Goal: Task Accomplishment & Management: Manage account settings

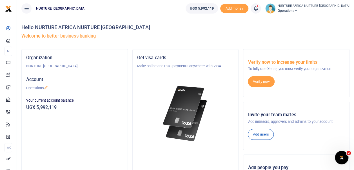
click at [259, 7] on icon at bounding box center [256, 8] width 6 height 6
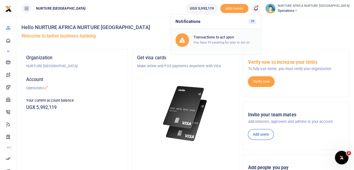
click at [229, 40] on div "Transactions to act upon You have 19 awaiting for your to act on" at bounding box center [225, 40] width 63 height 10
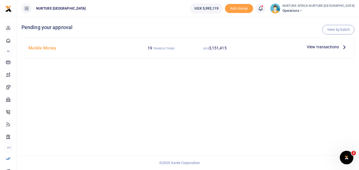
click at [317, 46] on span "View transactions" at bounding box center [322, 47] width 32 height 6
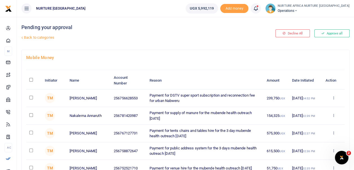
click at [29, 78] on input "\a \a : activate to sort column descending" at bounding box center [31, 80] width 4 height 4
checkbox input "true"
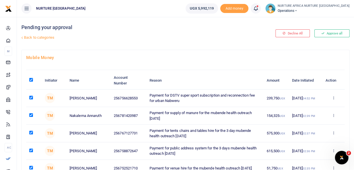
checkbox input "true"
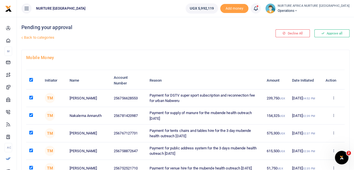
checkbox input "true"
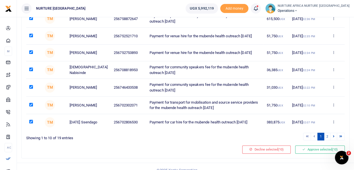
scroll to position [140, 0]
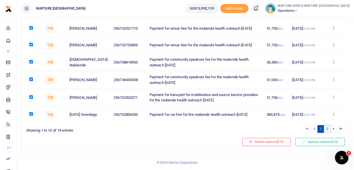
click at [329, 128] on link "2" at bounding box center [327, 129] width 7 height 8
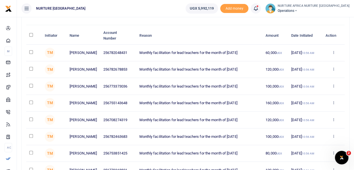
scroll to position [38, 0]
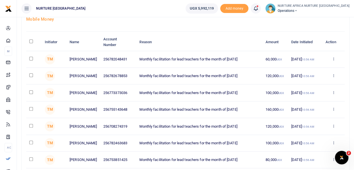
click at [32, 40] on input "\a \a : activate to sort column descending" at bounding box center [31, 41] width 4 height 4
checkbox input "true"
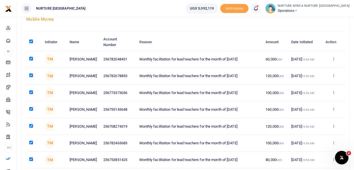
checkbox input "true"
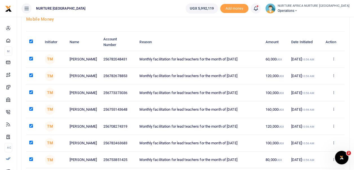
checkbox input "true"
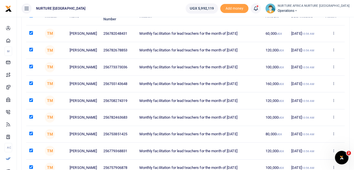
scroll to position [123, 0]
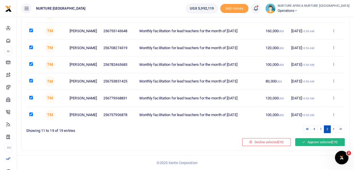
click at [315, 141] on button "Approve selected (19)" at bounding box center [320, 142] width 50 height 8
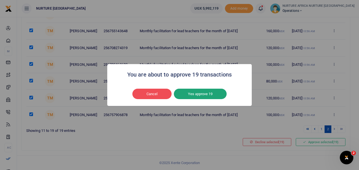
click at [202, 94] on button "Yes approve 19" at bounding box center [200, 93] width 53 height 11
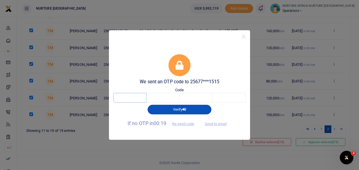
click at [134, 98] on input "text" at bounding box center [129, 98] width 33 height 10
type input "6"
type input "3"
type input "6"
